Goal: Information Seeking & Learning: Find specific fact

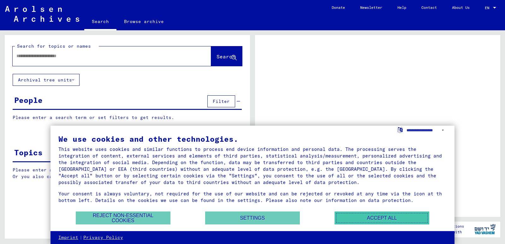
click at [369, 214] on button "Accept all" at bounding box center [381, 217] width 95 height 13
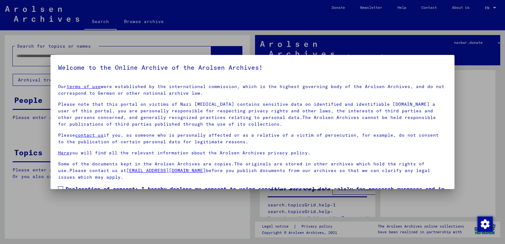
scroll to position [41, 0]
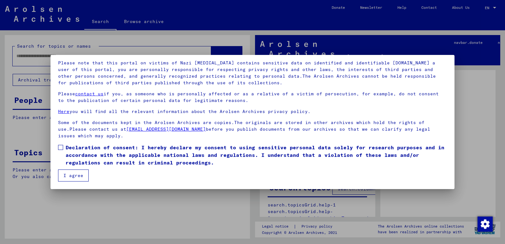
click at [62, 146] on span at bounding box center [60, 147] width 5 height 5
click at [69, 179] on button "I agree" at bounding box center [73, 175] width 31 height 12
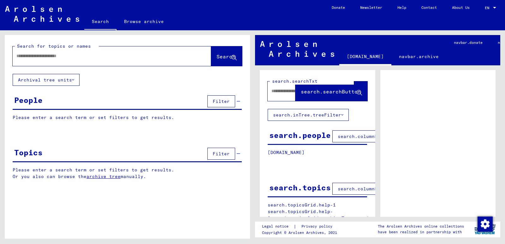
click at [103, 60] on div at bounding box center [104, 56] width 183 height 14
click at [87, 56] on input "text" at bounding box center [105, 56] width 179 height 7
paste input "**********"
type input "**********"
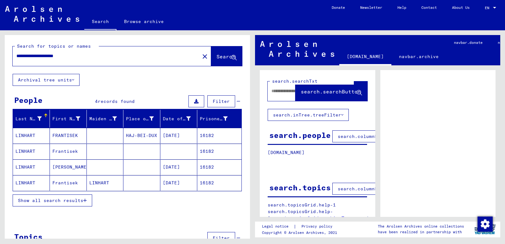
click at [152, 77] on div "**********" at bounding box center [127, 150] width 245 height 231
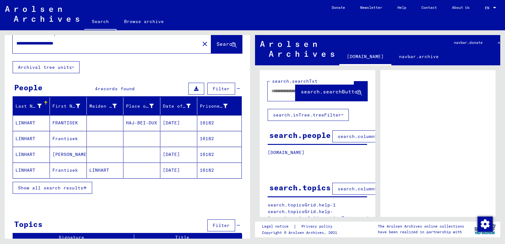
scroll to position [22, 0]
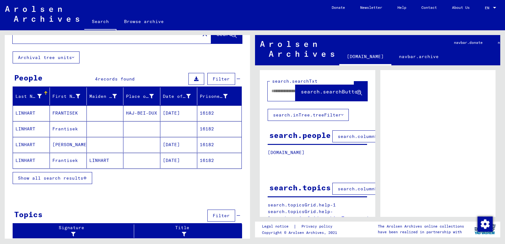
click at [68, 178] on span "Show all search results" at bounding box center [50, 178] width 65 height 6
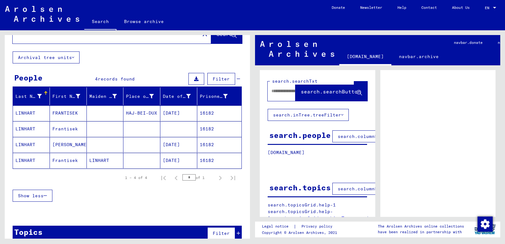
click at [207, 114] on mat-cell "16182" at bounding box center [219, 112] width 44 height 15
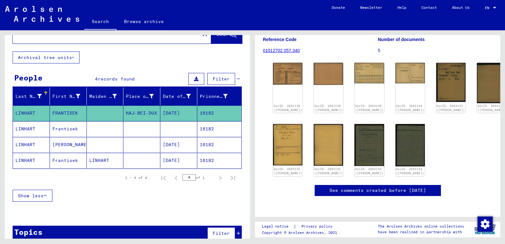
scroll to position [134, 0]
click at [413, 187] on link "See comments created before [DATE]" at bounding box center [377, 190] width 97 height 7
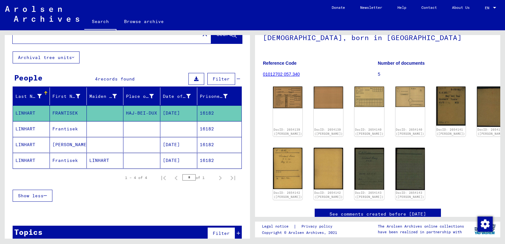
scroll to position [60, 0]
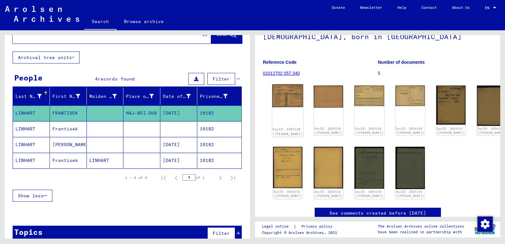
click at [293, 96] on img at bounding box center [287, 95] width 31 height 23
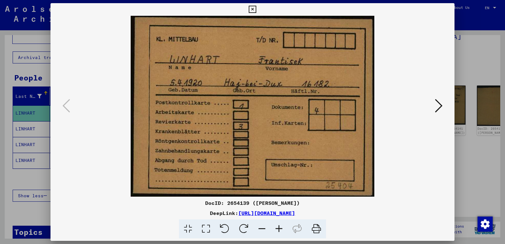
click at [441, 108] on icon at bounding box center [439, 105] width 8 height 15
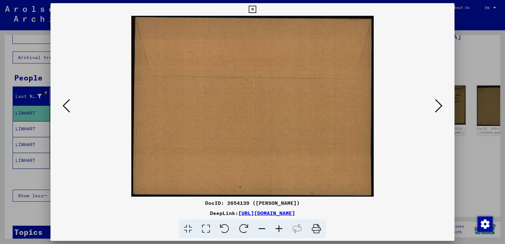
click at [441, 108] on icon at bounding box center [439, 105] width 8 height 15
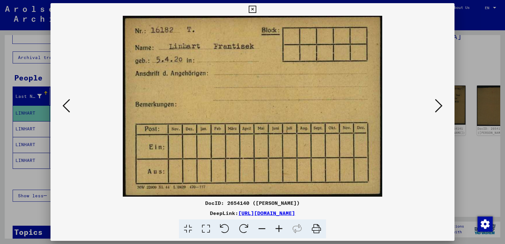
click at [441, 108] on icon at bounding box center [439, 105] width 8 height 15
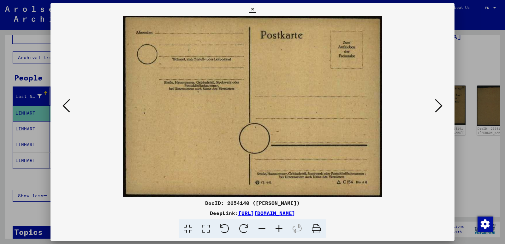
click at [441, 108] on icon at bounding box center [439, 105] width 8 height 15
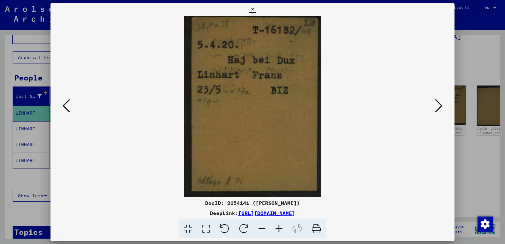
click at [441, 108] on icon at bounding box center [439, 105] width 8 height 15
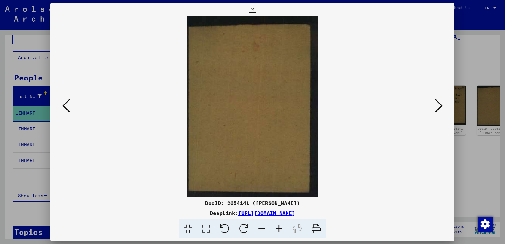
click at [441, 108] on icon at bounding box center [439, 105] width 8 height 15
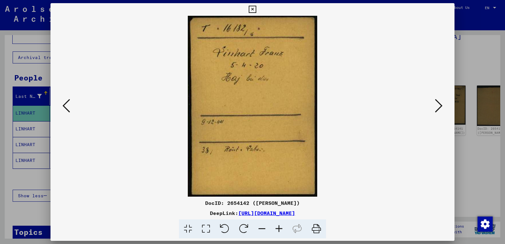
click at [441, 108] on icon at bounding box center [439, 105] width 8 height 15
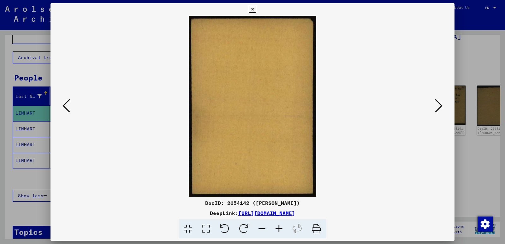
click at [441, 108] on icon at bounding box center [439, 105] width 8 height 15
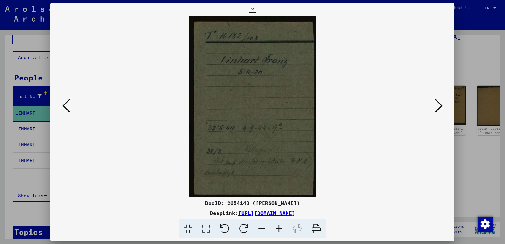
click at [441, 108] on icon at bounding box center [439, 105] width 8 height 15
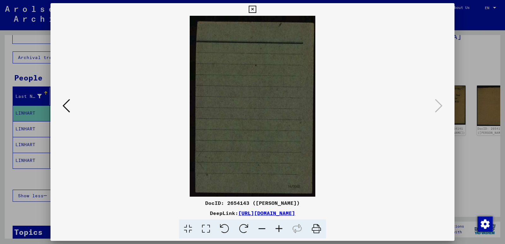
drag, startPoint x: 333, startPoint y: 212, endPoint x: 92, endPoint y: 108, distance: 262.6
click at [92, 108] on img at bounding box center [252, 106] width 361 height 181
click at [68, 105] on icon at bounding box center [66, 105] width 8 height 15
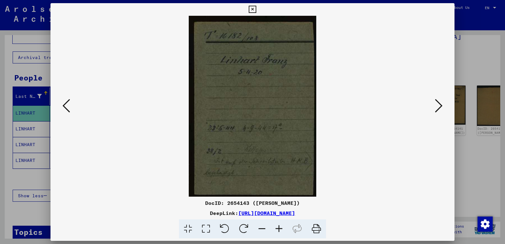
click at [413, 33] on img at bounding box center [252, 106] width 361 height 181
click at [65, 108] on icon at bounding box center [66, 105] width 8 height 15
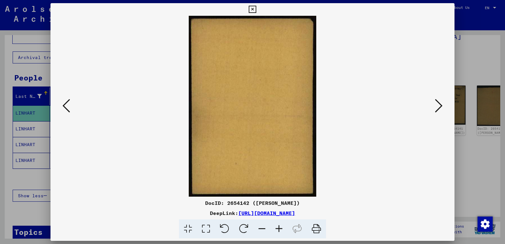
click at [65, 108] on icon at bounding box center [66, 105] width 8 height 15
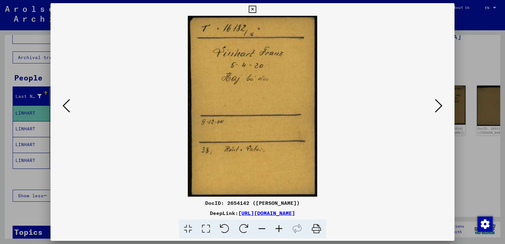
click at [65, 108] on icon at bounding box center [66, 105] width 8 height 15
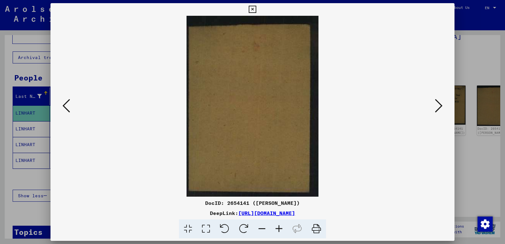
click at [65, 108] on icon at bounding box center [66, 105] width 8 height 15
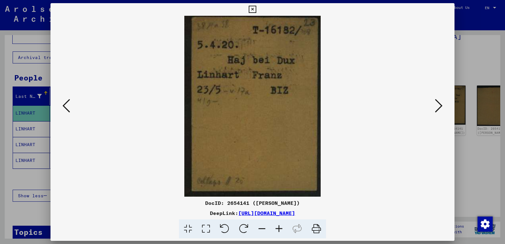
click at [65, 108] on icon at bounding box center [66, 105] width 8 height 15
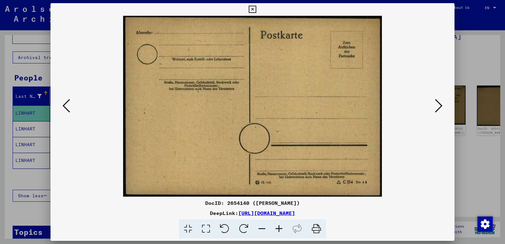
click at [65, 108] on icon at bounding box center [66, 105] width 8 height 15
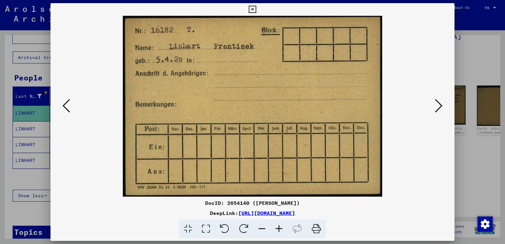
click at [65, 108] on icon at bounding box center [66, 105] width 8 height 15
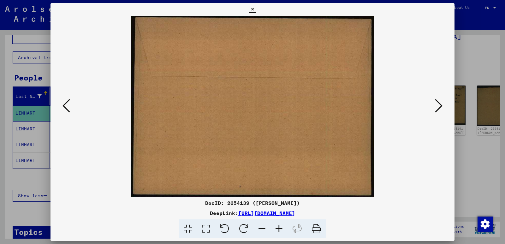
click at [250, 9] on icon at bounding box center [252, 10] width 7 height 8
